Goal: Find contact information: Find contact information

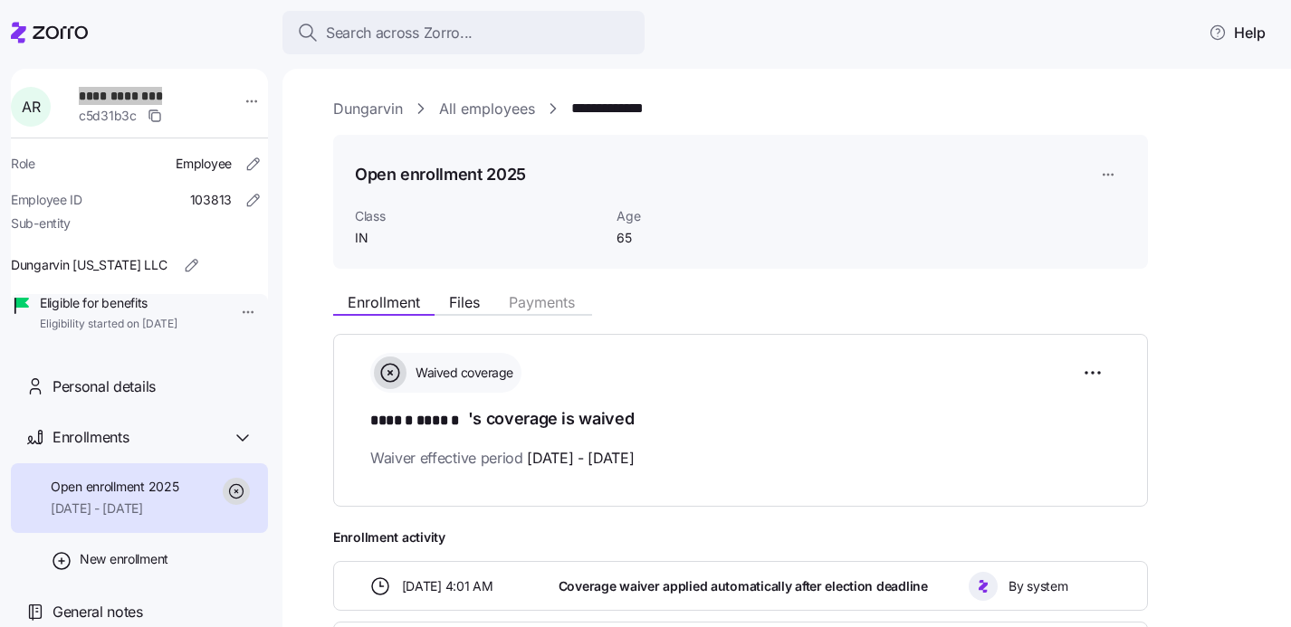
scroll to position [151, 0]
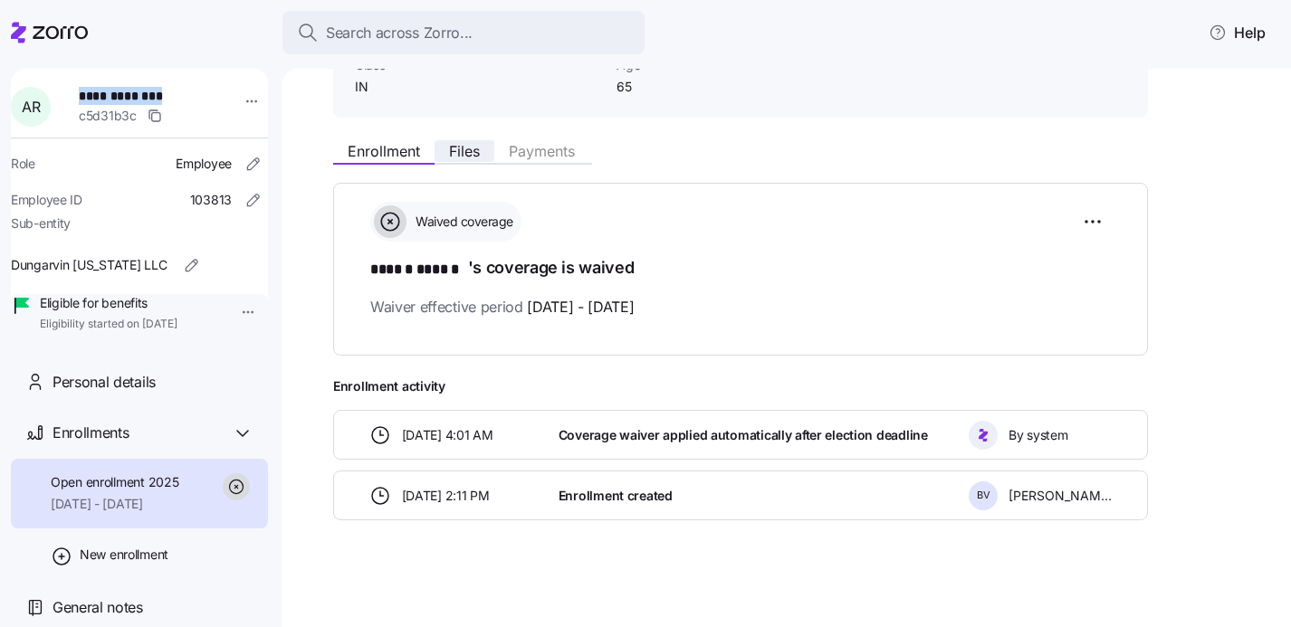
click at [455, 153] on span "Files" at bounding box center [464, 151] width 31 height 14
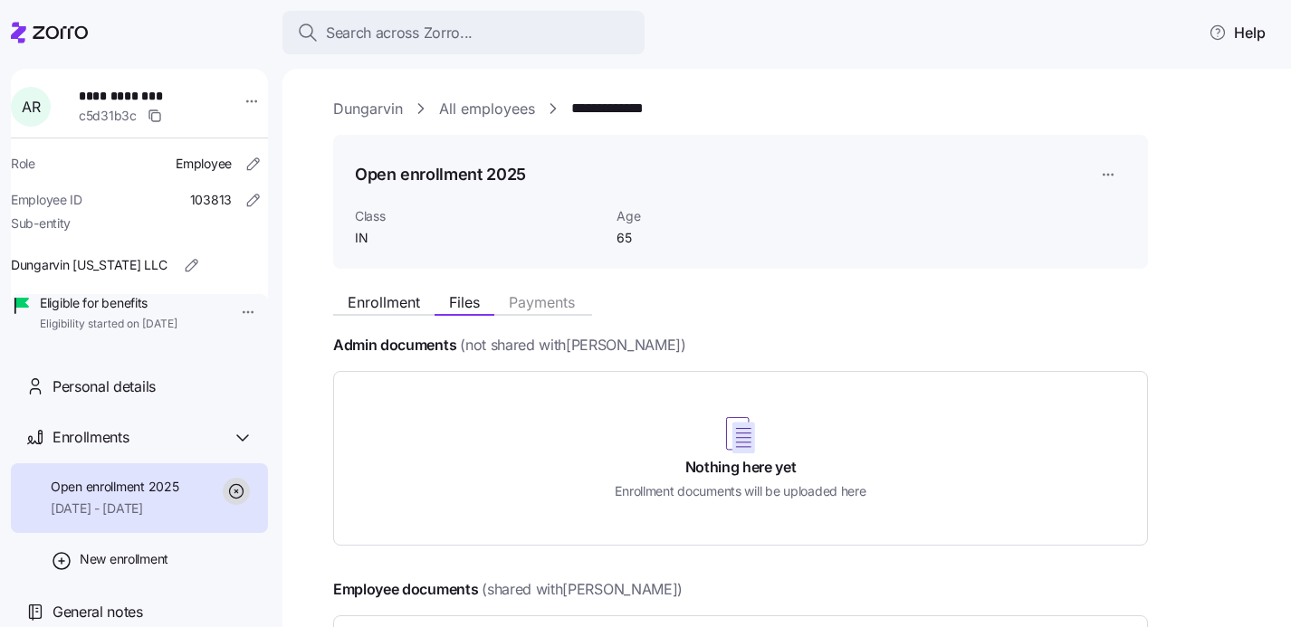
scroll to position [30, 0]
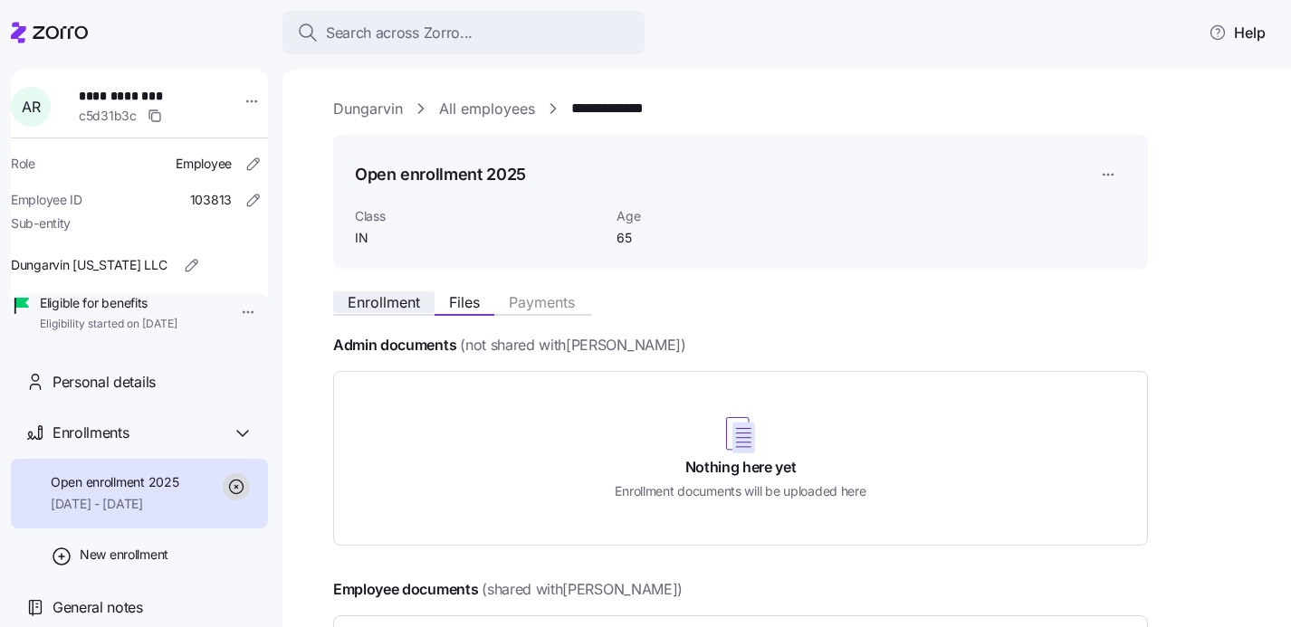
click at [398, 305] on span "Enrollment" at bounding box center [384, 302] width 72 height 14
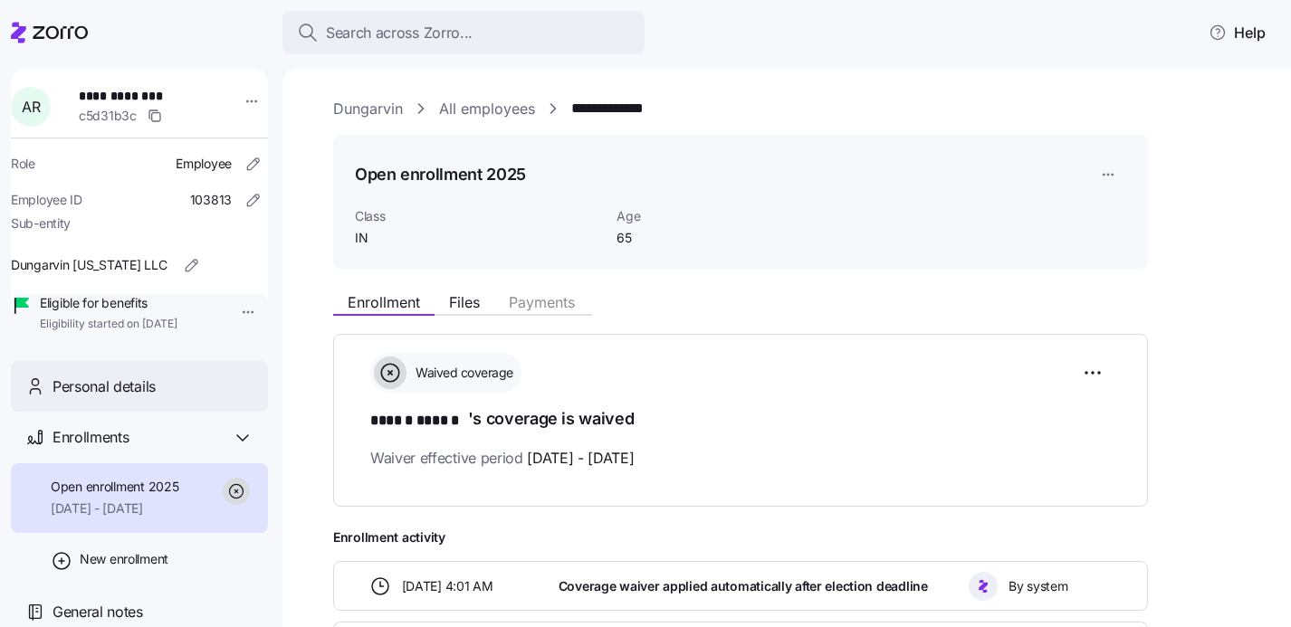
click at [108, 398] on span "Personal details" at bounding box center [104, 387] width 103 height 23
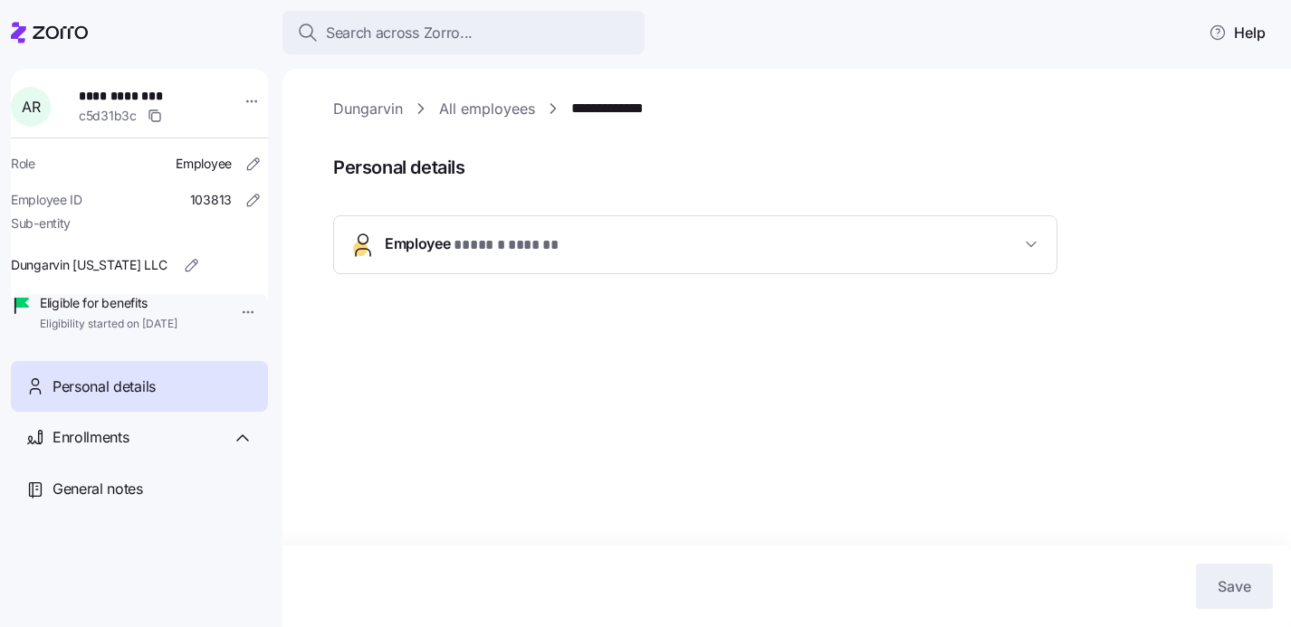
click at [588, 253] on span "Employee * ****** ****** *" at bounding box center [703, 245] width 636 height 24
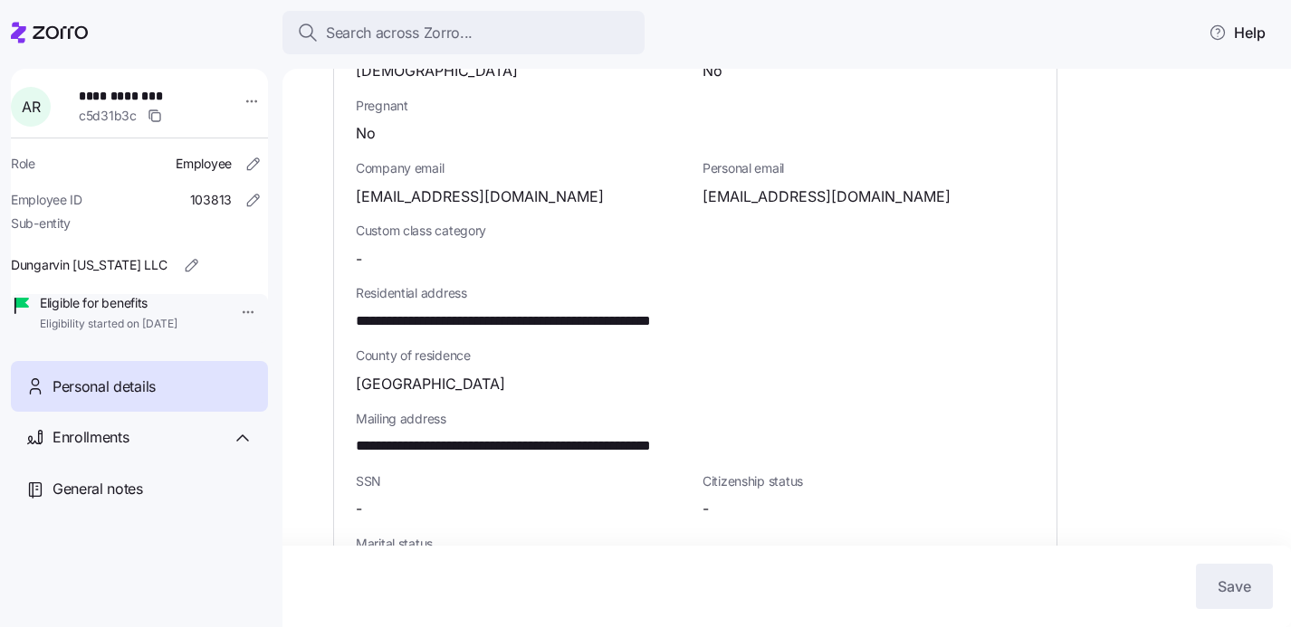
scroll to position [460, 0]
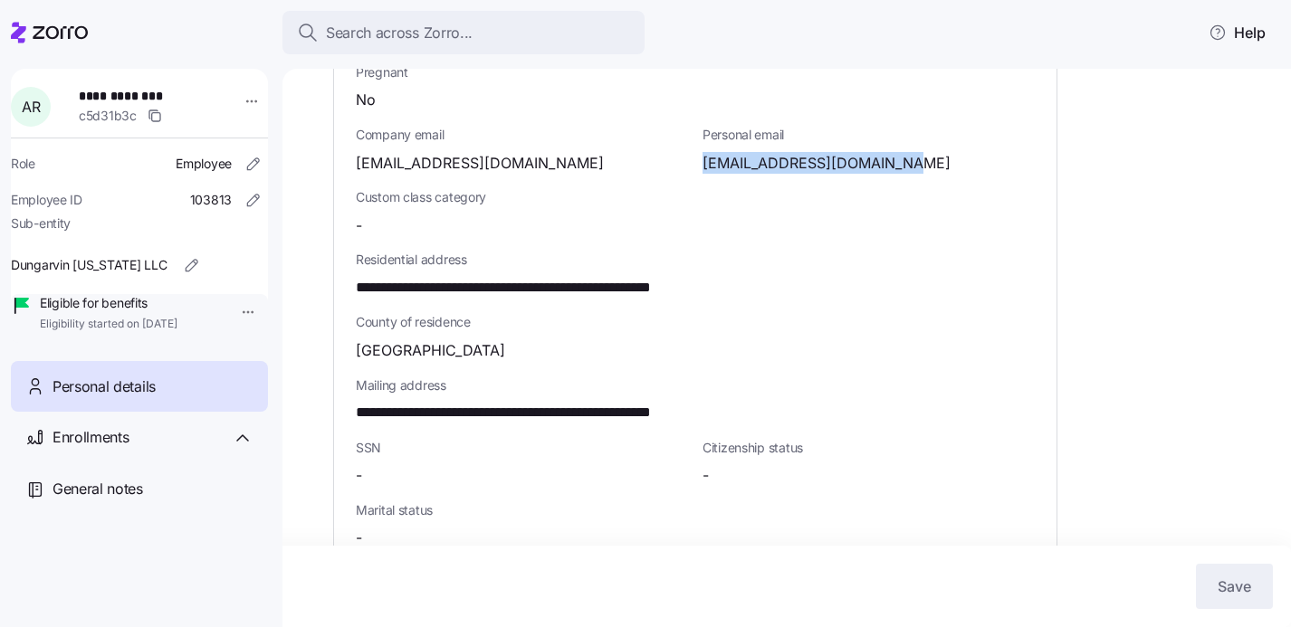
drag, startPoint x: 703, startPoint y: 161, endPoint x: 899, endPoint y: 167, distance: 195.7
click at [900, 167] on span "[EMAIL_ADDRESS][DOMAIN_NAME]" at bounding box center [827, 163] width 248 height 23
copy span "[EMAIL_ADDRESS][DOMAIN_NAME]"
